Goal: Obtain resource: Obtain resource

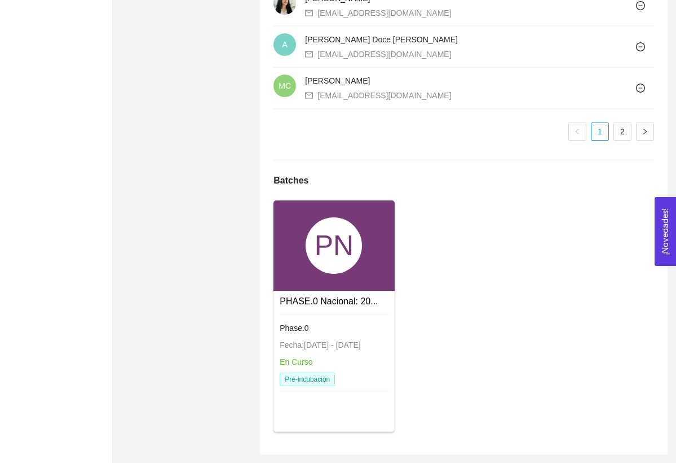
scroll to position [1100, 0]
click at [326, 298] on link "PHASE.0 Nacional: 20..." at bounding box center [329, 302] width 98 height 10
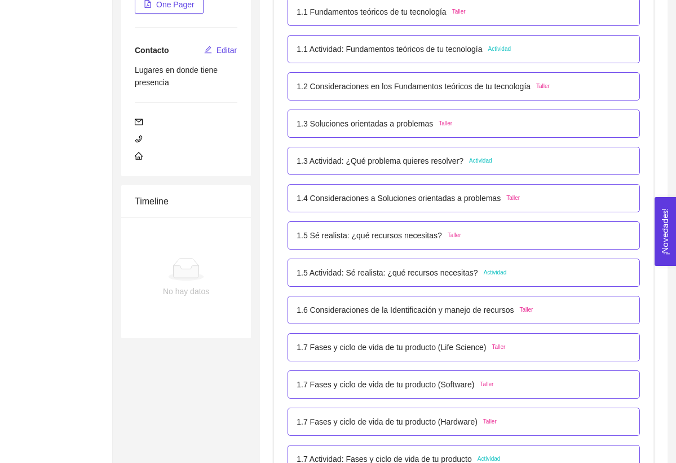
scroll to position [239, 0]
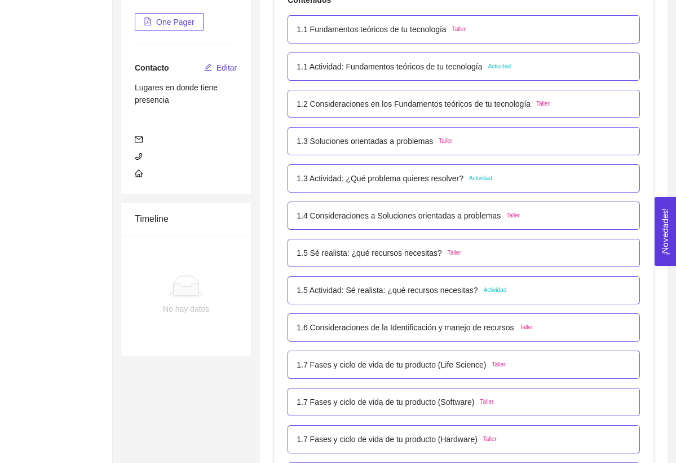
click at [374, 184] on div "1.3 Actividad: ¿Qué problema quieres resolver? Actividad" at bounding box center [464, 178] width 353 height 28
click at [379, 174] on p "1.3 Actividad: ¿Qué problema quieres resolver?" at bounding box center [380, 178] width 167 height 12
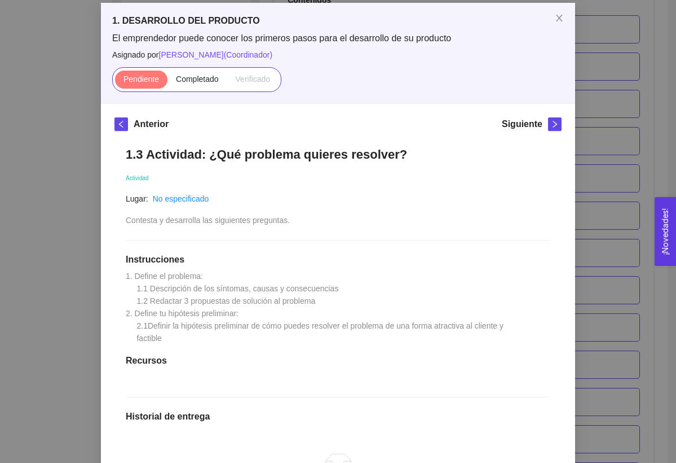
scroll to position [59, 0]
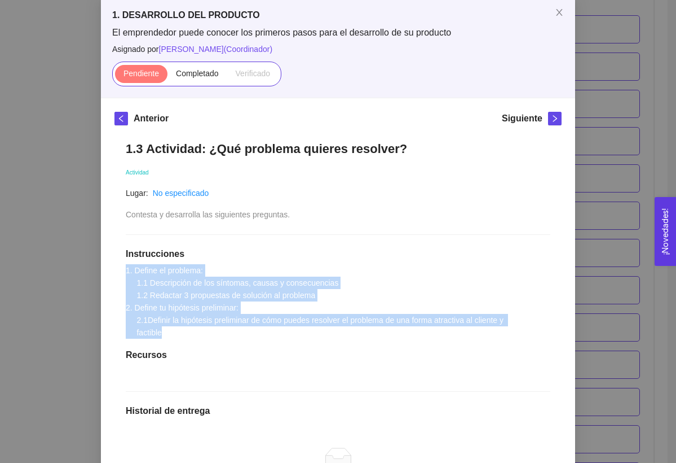
drag, startPoint x: 173, startPoint y: 335, endPoint x: 119, endPoint y: 271, distance: 82.9
click at [119, 272] on div "1.3 Actividad: ¿Qué problema quieres resolver? Actividad Lugar: No especificado…" at bounding box center [338, 366] width 447 height 472
copy span "1. Define el problema: 1.1 Descripción de los síntomas, causas y consecuencias …"
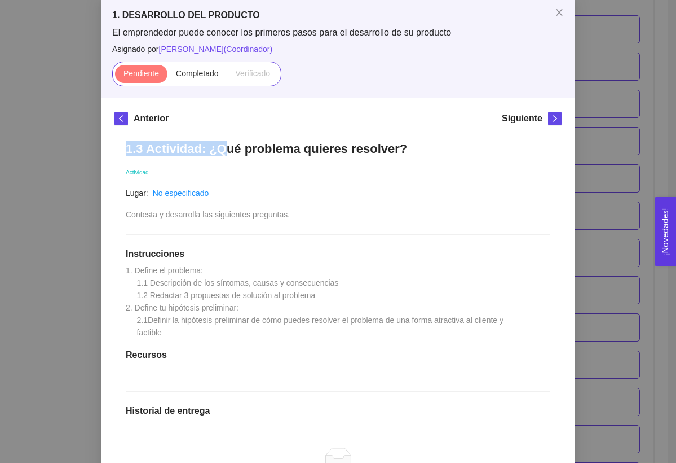
drag, startPoint x: 127, startPoint y: 150, endPoint x: 223, endPoint y: 147, distance: 96.5
click at [224, 147] on h1 "1.3 Actividad: ¿Qué problema quieres resolver?" at bounding box center [338, 148] width 425 height 15
click at [223, 147] on h1 "1.3 Actividad: ¿Qué problema quieres resolver?" at bounding box center [338, 148] width 425 height 15
drag, startPoint x: 123, startPoint y: 150, endPoint x: 396, endPoint y: 150, distance: 272.5
click at [396, 150] on div "1.3 Actividad: ¿Qué problema quieres resolver? Actividad Lugar: No especificado…" at bounding box center [338, 366] width 447 height 472
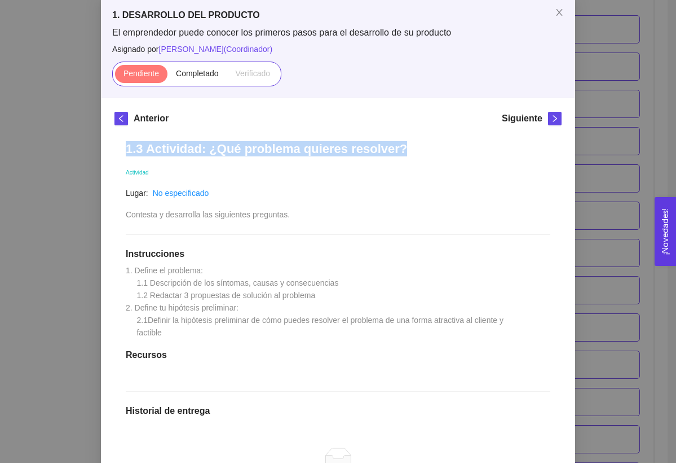
copy h1 "1.3 Actividad: ¿Qué problema quieres resolver?"
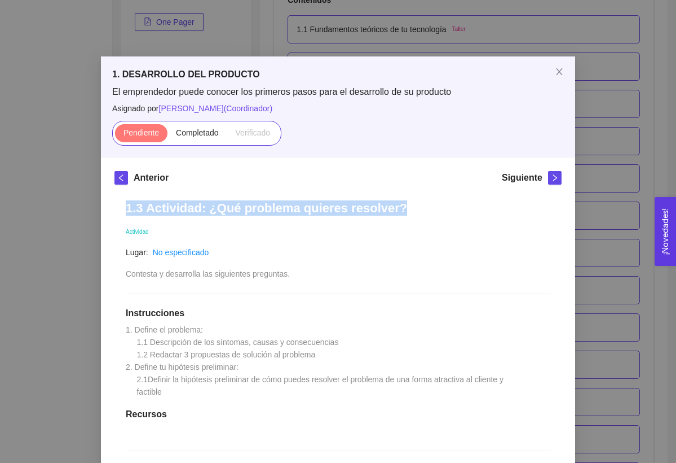
scroll to position [0, 0]
click at [557, 68] on icon "close" at bounding box center [559, 71] width 9 height 9
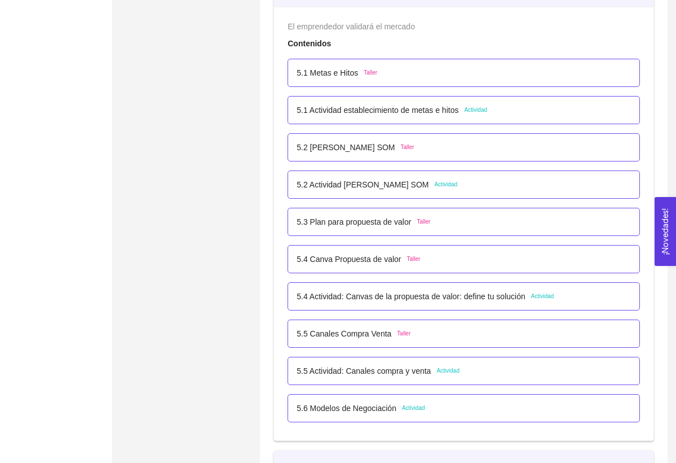
scroll to position [2173, 0]
click at [447, 184] on span "Actividad" at bounding box center [445, 184] width 23 height 9
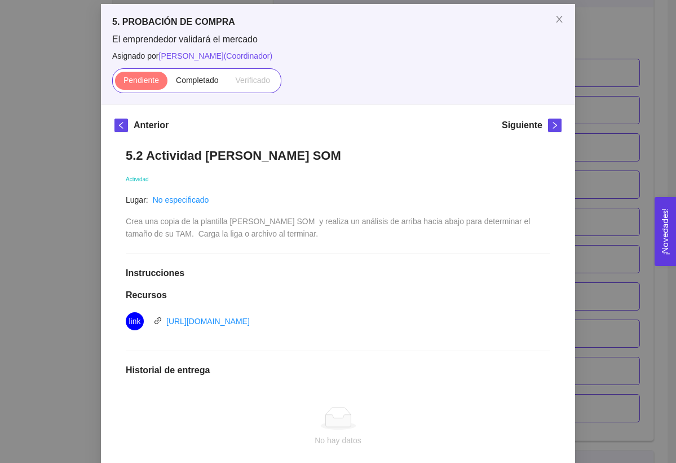
scroll to position [56, 0]
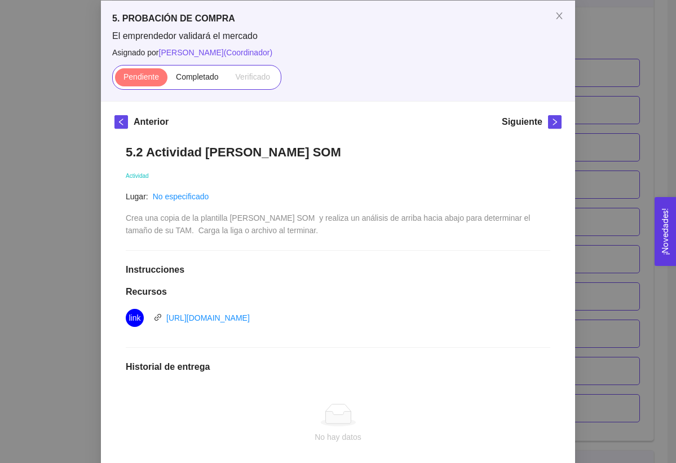
drag, startPoint x: 124, startPoint y: 150, endPoint x: 342, endPoint y: 151, distance: 217.8
click at [342, 151] on div "5.2 Actividad [PERSON_NAME] SOM Actividad Lugar: No especificado Crea una copia…" at bounding box center [338, 345] width 447 height 425
copy h1 "5.2 Actividad [PERSON_NAME] SOM"
click at [197, 222] on div "Crea una copia de la plantilla [PERSON_NAME] SOM y realiza un análisis de arrib…" at bounding box center [338, 224] width 425 height 25
click at [198, 317] on link "[URL][DOMAIN_NAME]" at bounding box center [208, 317] width 84 height 9
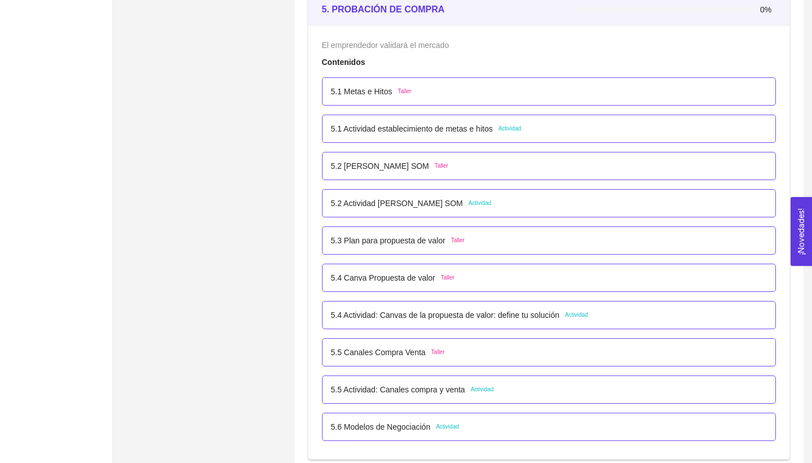
scroll to position [2155, 0]
click at [555, 317] on p "5.4 Actividad: Canvas de la propuesta de valor: define tu solución" at bounding box center [445, 315] width 229 height 12
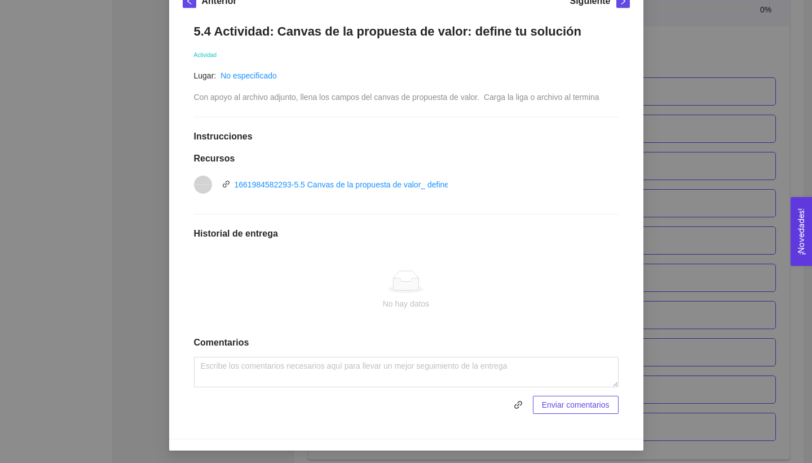
scroll to position [176, 0]
click at [397, 186] on link "1661984582293-5.5 Canvas de la propuesta de valor_ define tu solución.pptx" at bounding box center [371, 185] width 272 height 9
click at [428, 169] on li "vnd.openxmlformats-officedocument.presentationml.presentation 1661984582293-5.5…" at bounding box center [406, 185] width 425 height 32
click at [225, 186] on icon "link" at bounding box center [226, 185] width 8 height 8
